Goal: Task Accomplishment & Management: Use online tool/utility

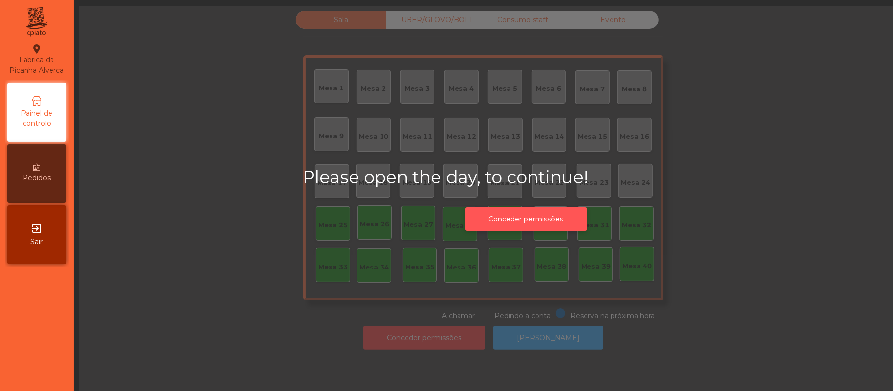
click at [501, 218] on button "Conceder permissões" at bounding box center [526, 219] width 122 height 24
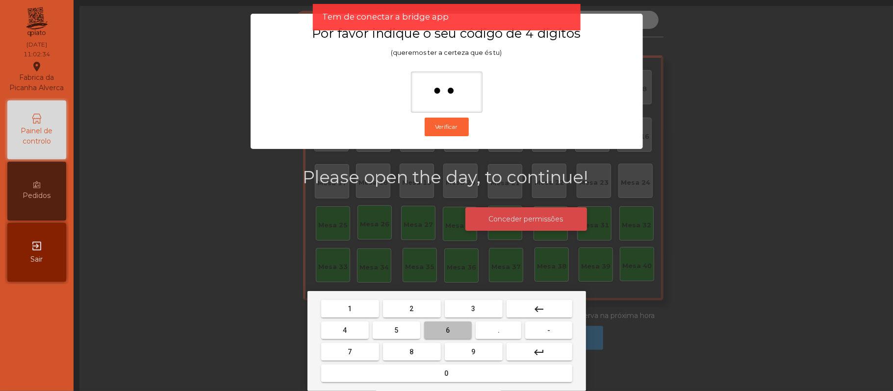
type input "***"
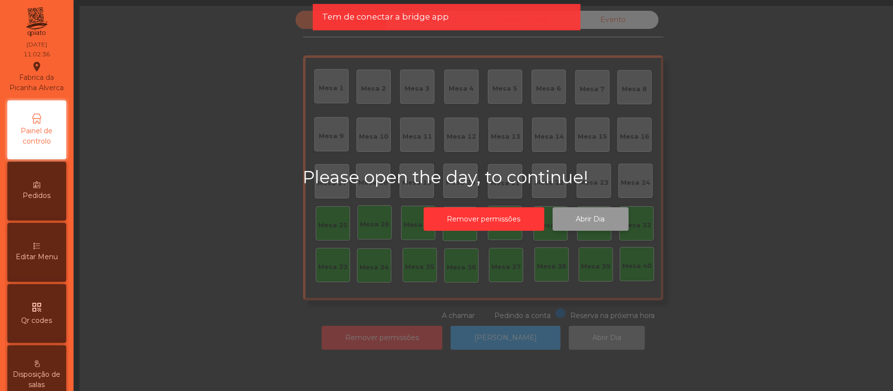
click at [601, 217] on button "Abrir Dia" at bounding box center [591, 219] width 76 height 24
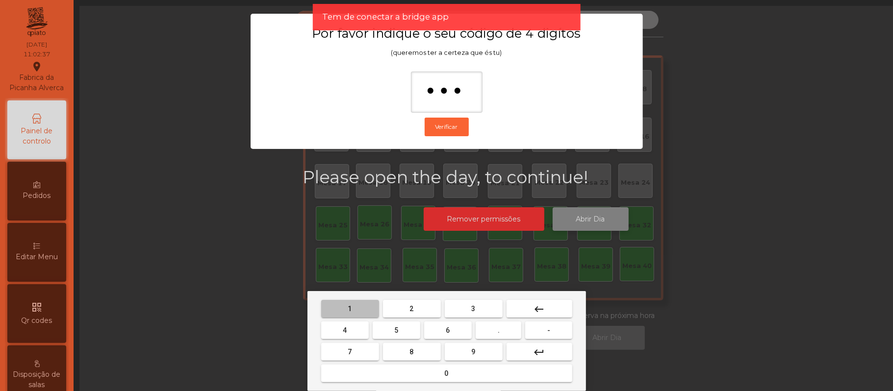
type input "****"
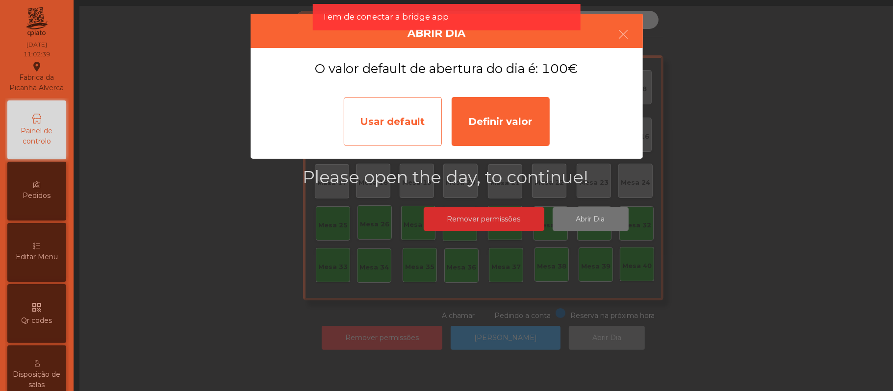
click at [385, 114] on div "Usar default" at bounding box center [393, 121] width 98 height 49
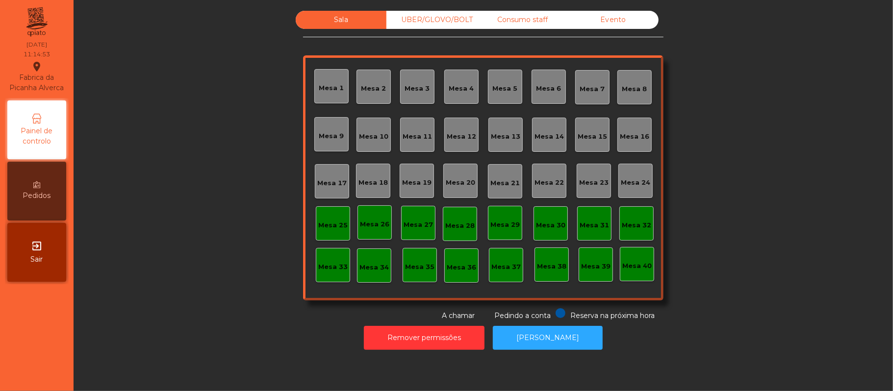
click at [637, 361] on div "Sala UBER/GLOVO/BOLT Consumo staff Evento Mesa 1 Mesa 2 [GEOGRAPHIC_DATA] 4 [GE…" at bounding box center [483, 195] width 819 height 391
click at [532, 19] on div "Consumo staff" at bounding box center [522, 20] width 91 height 18
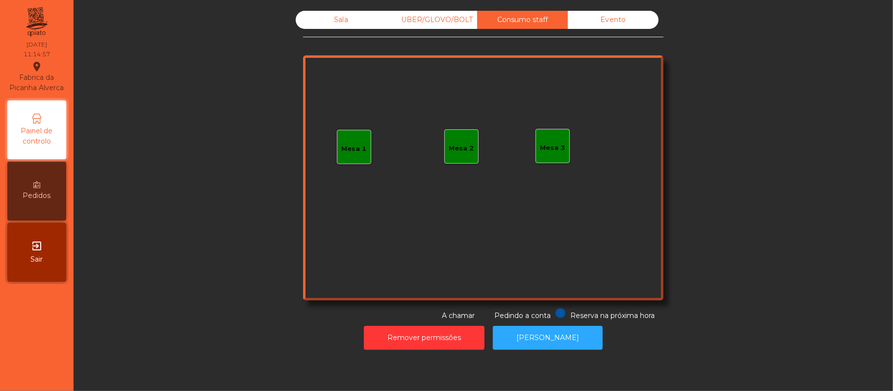
click at [355, 159] on div "Mesa 1" at bounding box center [354, 147] width 34 height 34
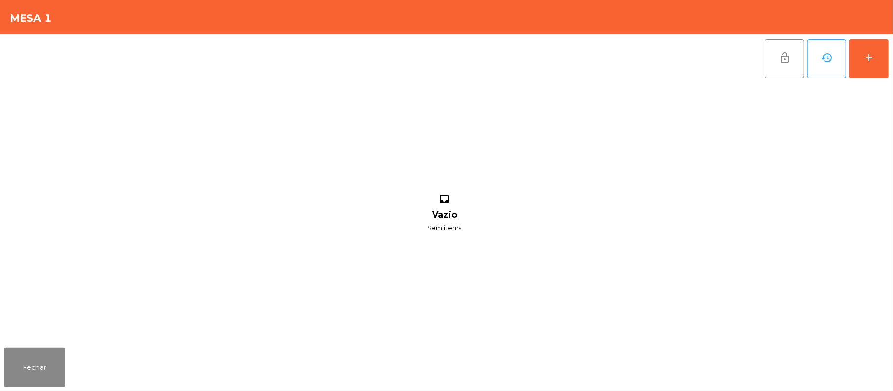
click at [890, 69] on div "lock_open history add inbox Vazio Sem items" at bounding box center [446, 189] width 893 height 310
click at [863, 66] on button "add" at bounding box center [868, 58] width 39 height 39
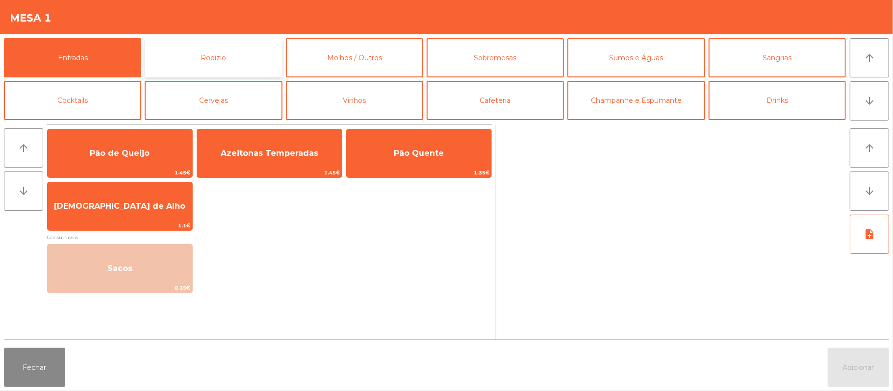
click at [248, 57] on button "Rodizio" at bounding box center [213, 57] width 137 height 39
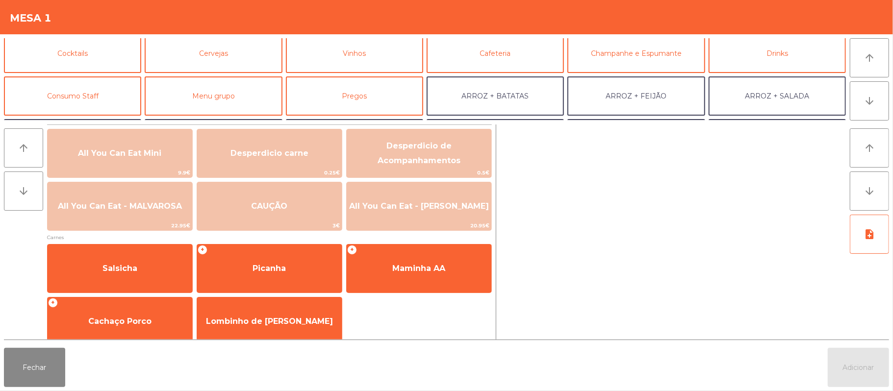
scroll to position [48, 0]
click at [113, 100] on button "Consumo Staff" at bounding box center [72, 95] width 137 height 39
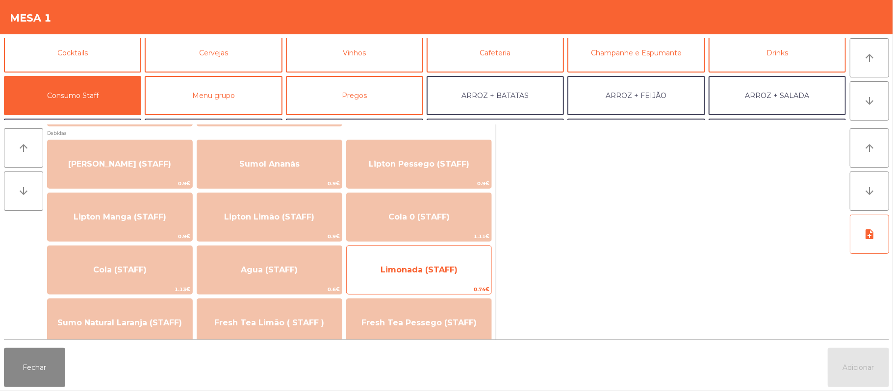
click at [395, 275] on span "Limonada (STAFF)" at bounding box center [418, 269] width 77 height 9
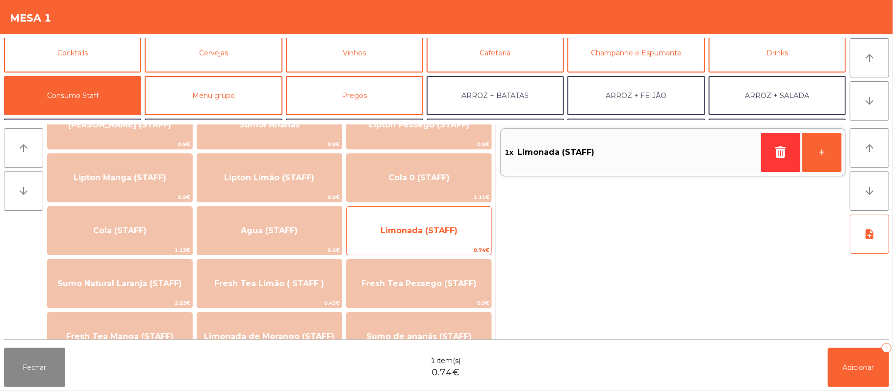
scroll to position [159, 0]
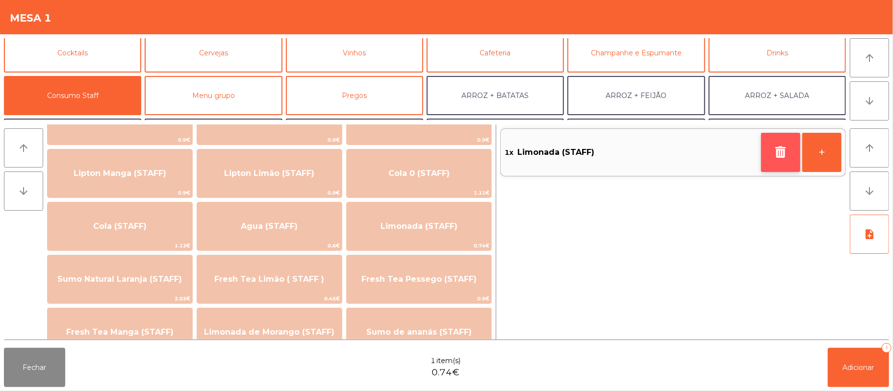
click at [774, 152] on icon "button" at bounding box center [780, 152] width 15 height 12
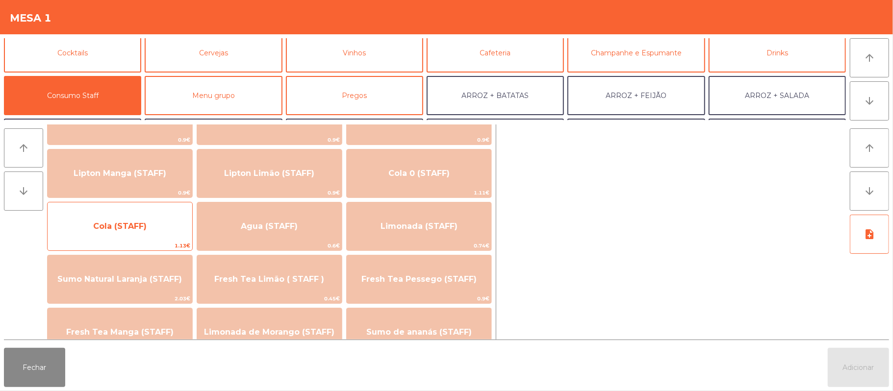
click at [141, 236] on span "Cola (STAFF)" at bounding box center [120, 226] width 145 height 26
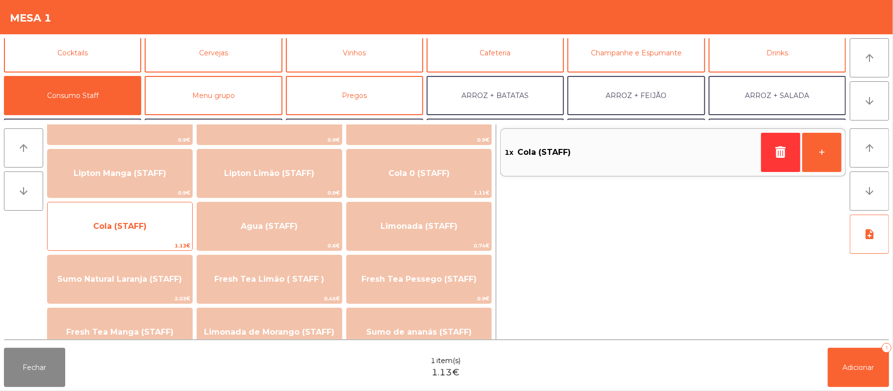
click at [157, 226] on span "Cola (STAFF)" at bounding box center [120, 226] width 145 height 26
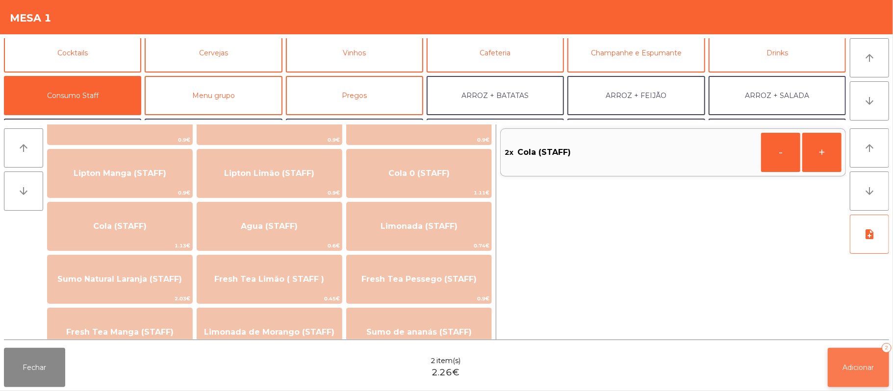
click at [859, 375] on button "Adicionar 2" at bounding box center [858, 367] width 61 height 39
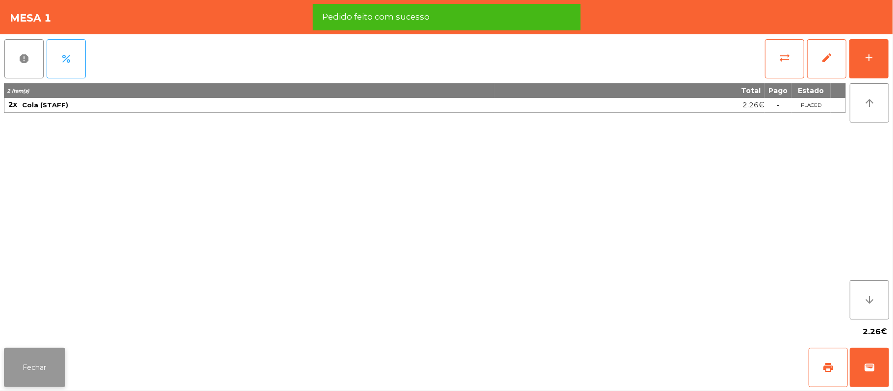
click at [53, 370] on button "Fechar" at bounding box center [34, 367] width 61 height 39
